Goal: Transaction & Acquisition: Purchase product/service

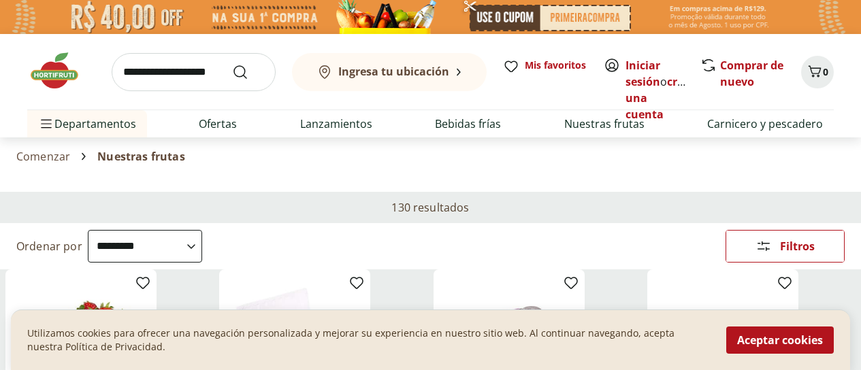
select select "**********"
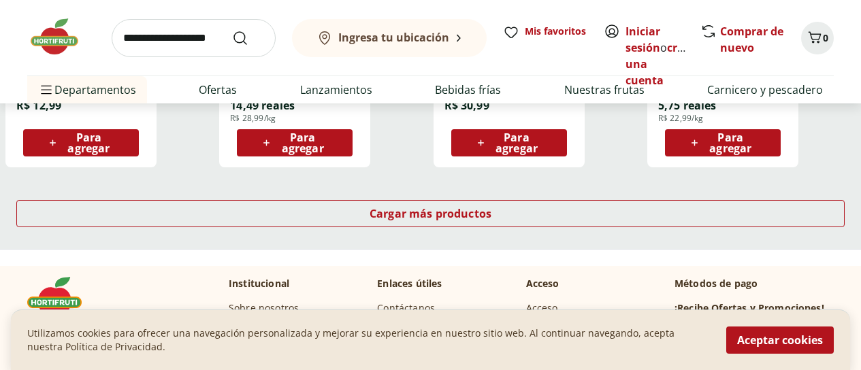
scroll to position [6201, 0]
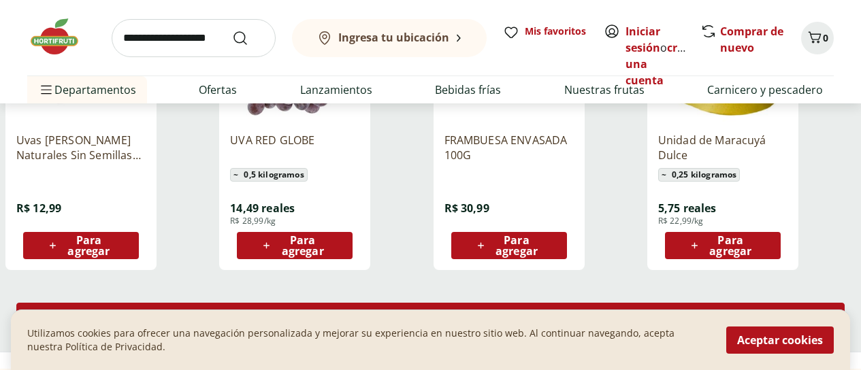
click at [491, 309] on font "Cargar más productos" at bounding box center [431, 316] width 122 height 15
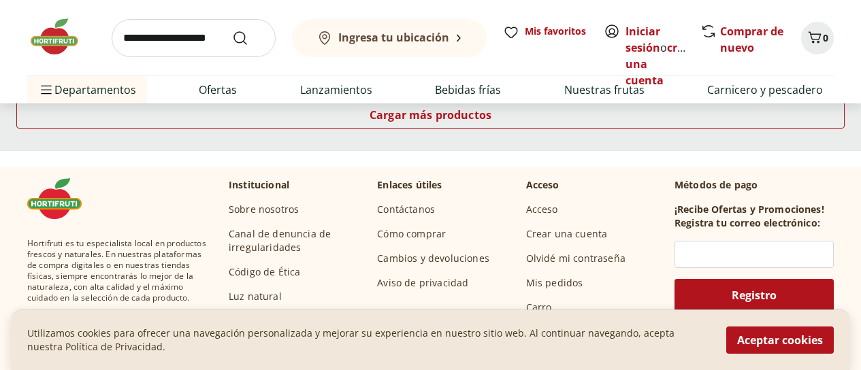
scroll to position [7153, 0]
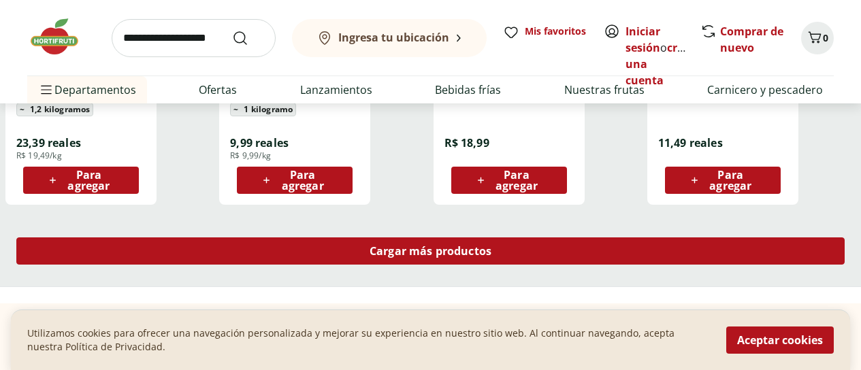
click at [533, 238] on div "Cargar más productos" at bounding box center [430, 251] width 828 height 27
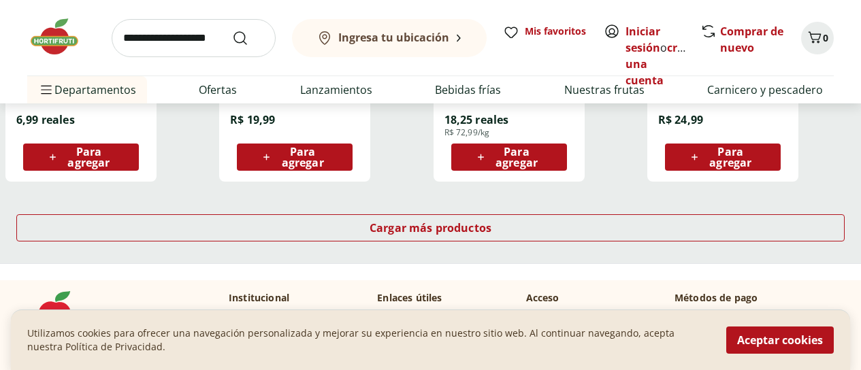
scroll to position [8106, 0]
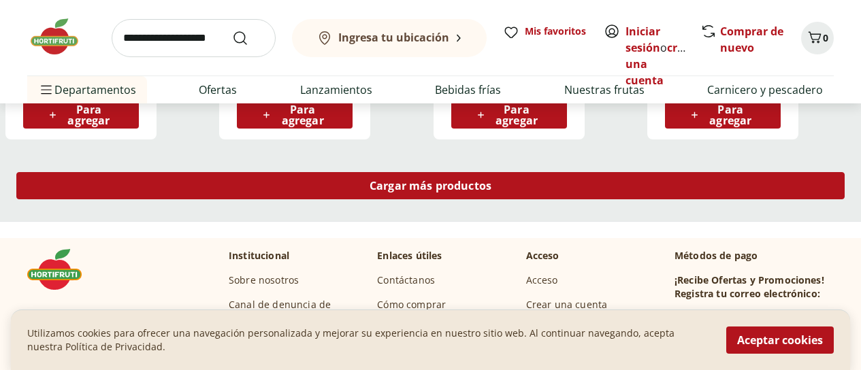
click at [491, 178] on font "Cargar más productos" at bounding box center [431, 185] width 122 height 15
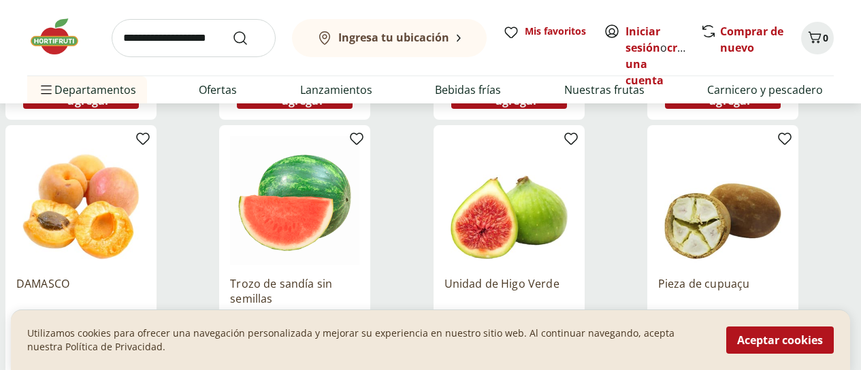
scroll to position [8719, 0]
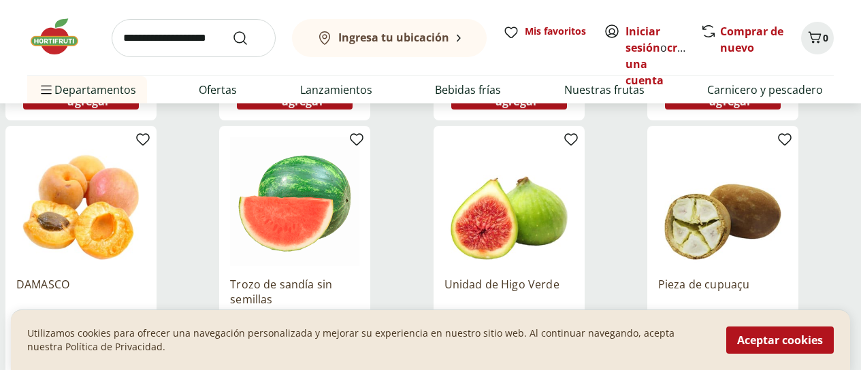
click at [574, 199] on img at bounding box center [508, 201] width 129 height 129
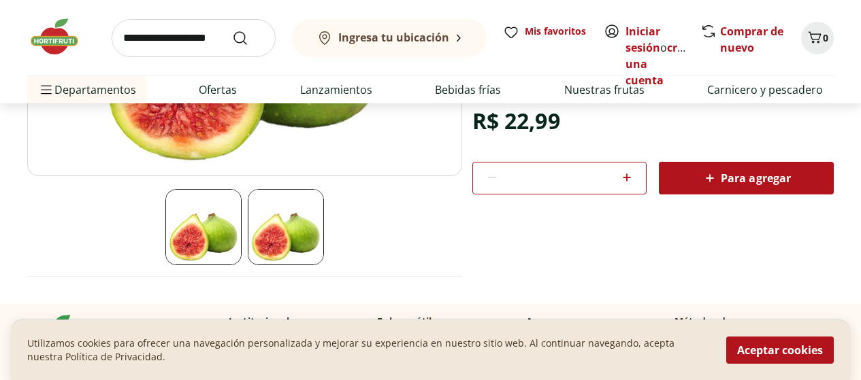
scroll to position [340, 0]
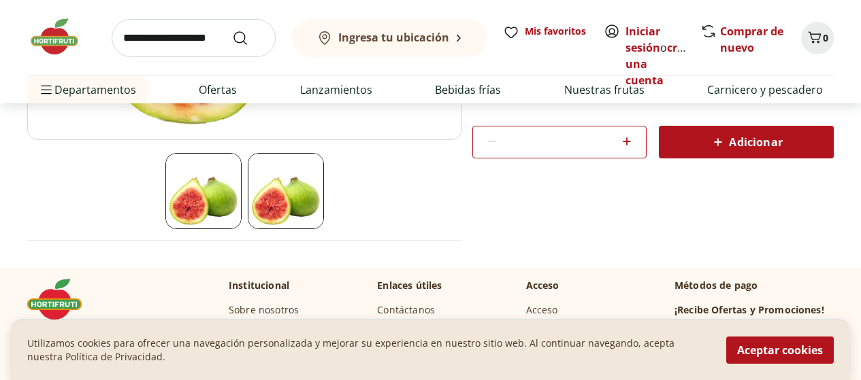
click at [310, 218] on img at bounding box center [286, 191] width 76 height 76
click at [183, 202] on img at bounding box center [203, 191] width 76 height 76
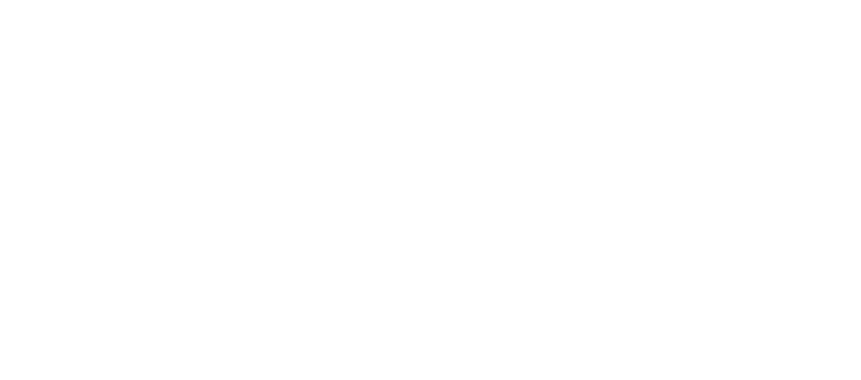
select select "**********"
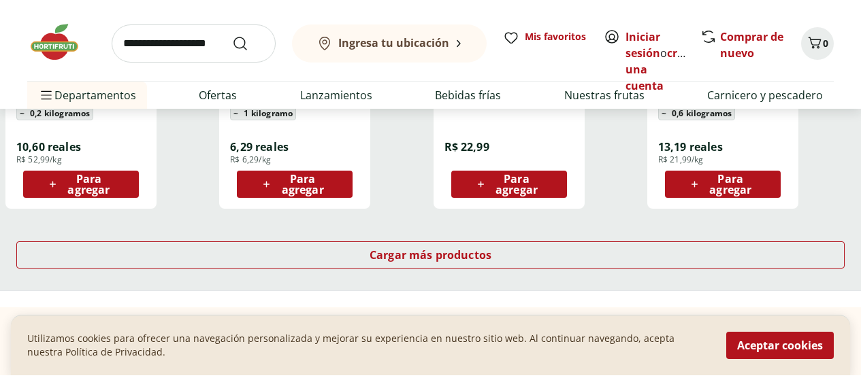
scroll to position [8915, 0]
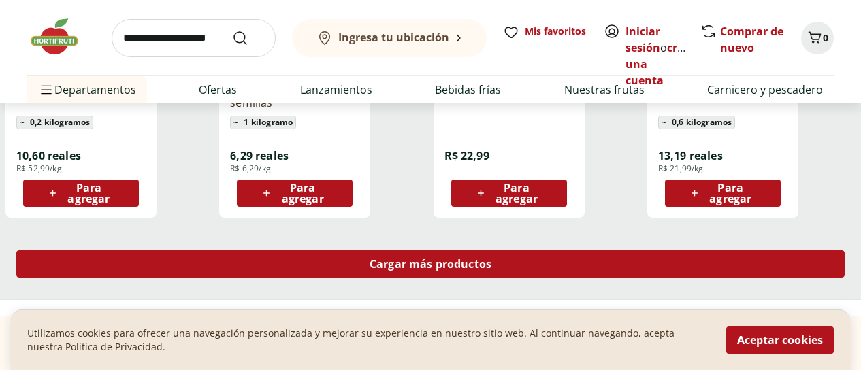
click at [491, 257] on font "Cargar más productos" at bounding box center [431, 264] width 122 height 15
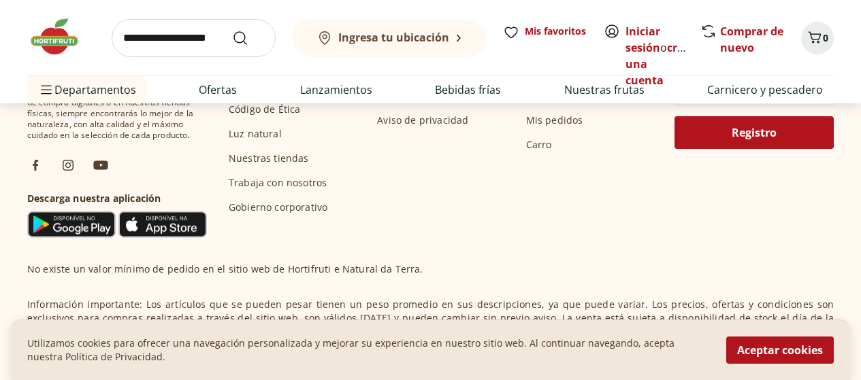
scroll to position [10072, 0]
